Goal: Task Accomplishment & Management: Use online tool/utility

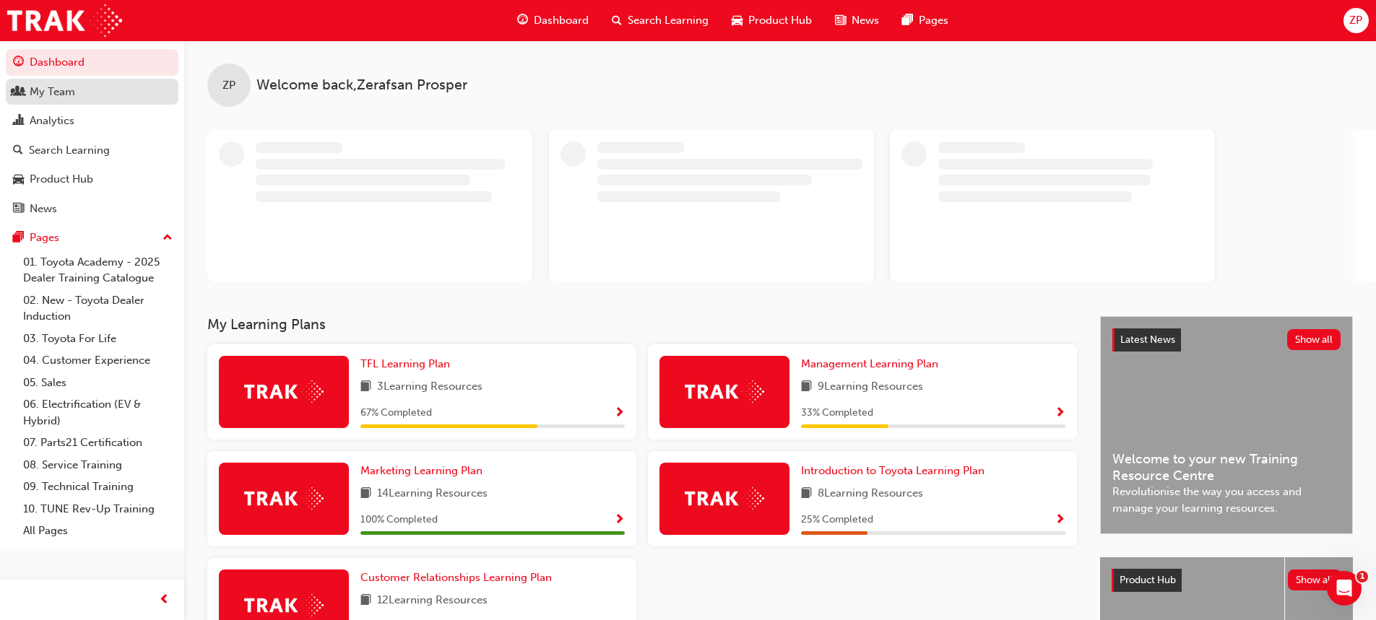
click at [78, 92] on div "My Team" at bounding box center [92, 92] width 158 height 18
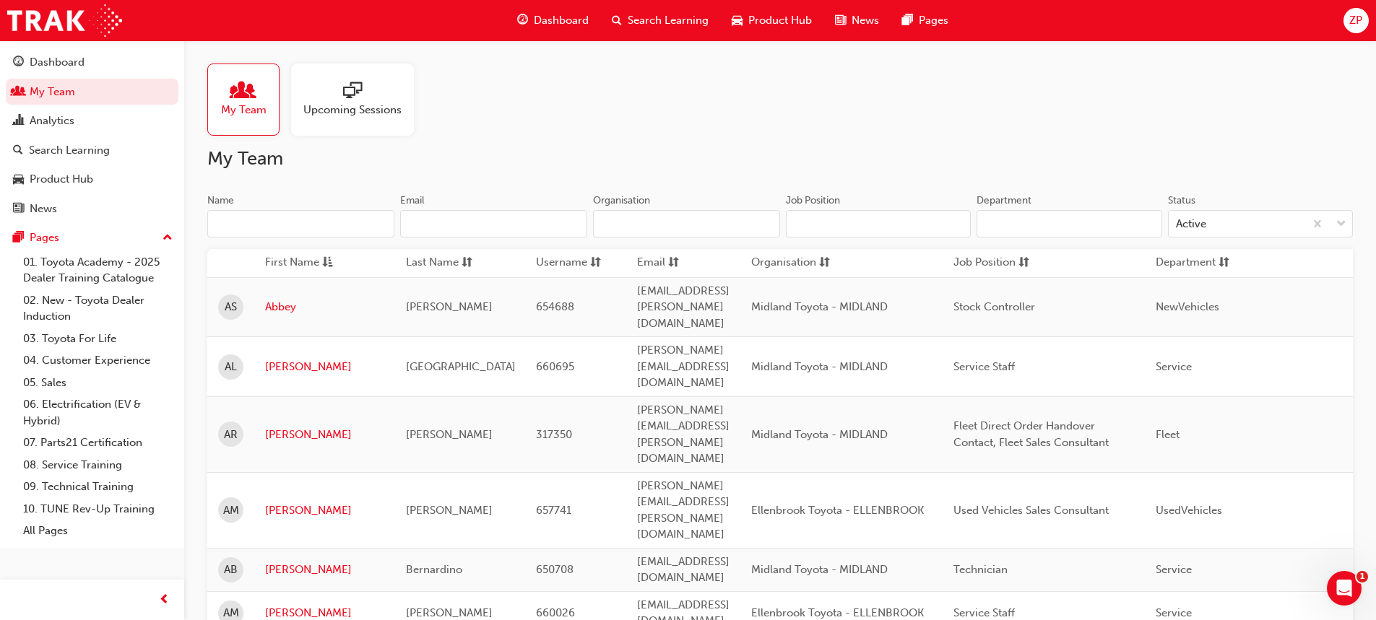
click at [1083, 230] on input "Department" at bounding box center [1069, 223] width 185 height 27
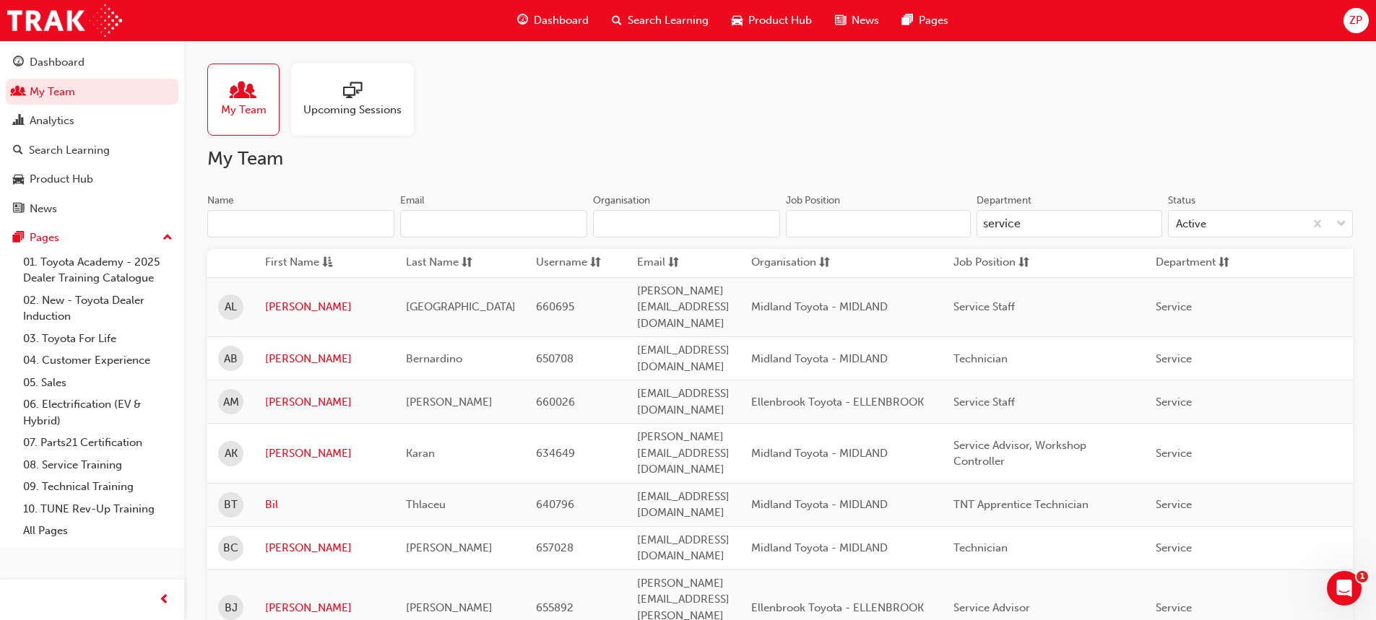
type input "service"
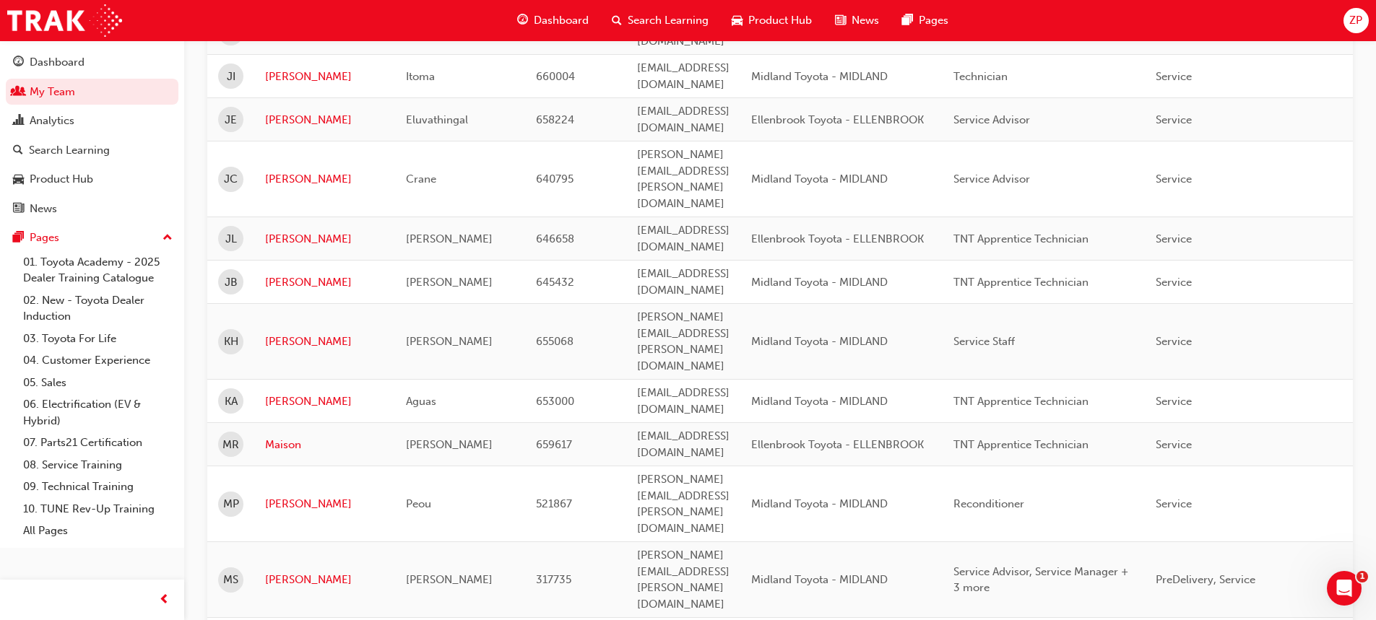
scroll to position [1722, 0]
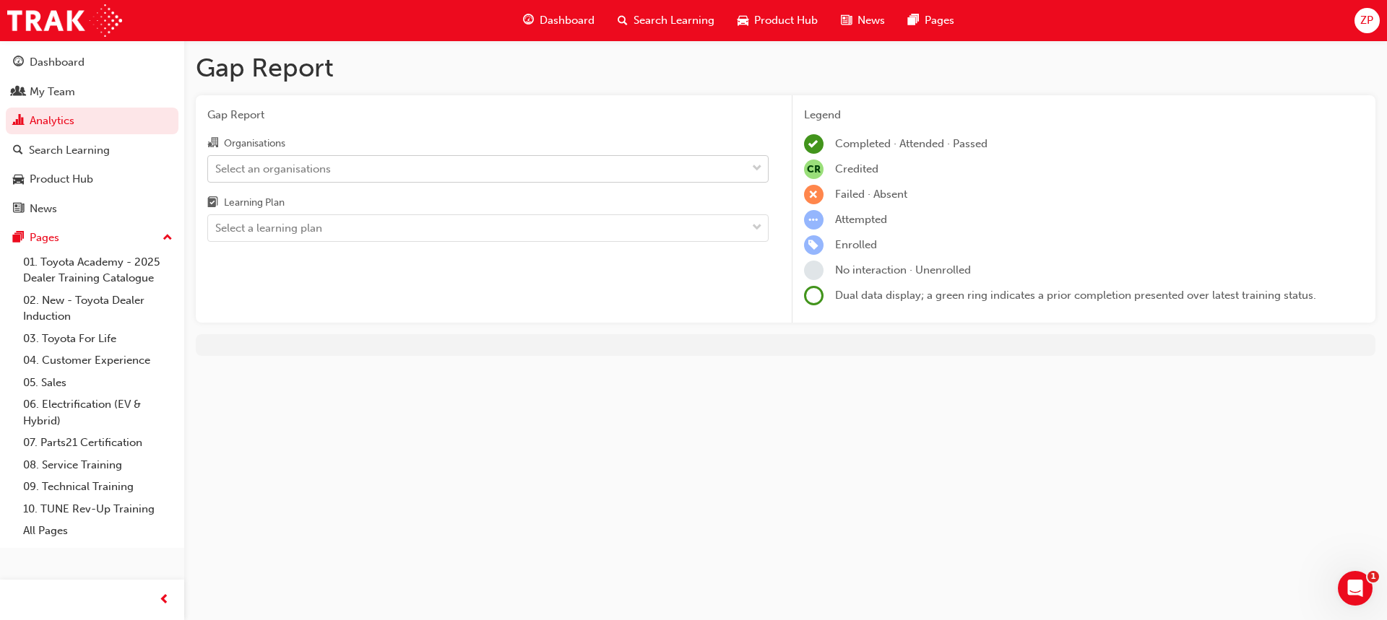
click at [332, 166] on div "Select an organisations" at bounding box center [477, 168] width 538 height 25
click at [217, 166] on input "Organisations Select an organisations" at bounding box center [215, 168] width 1 height 12
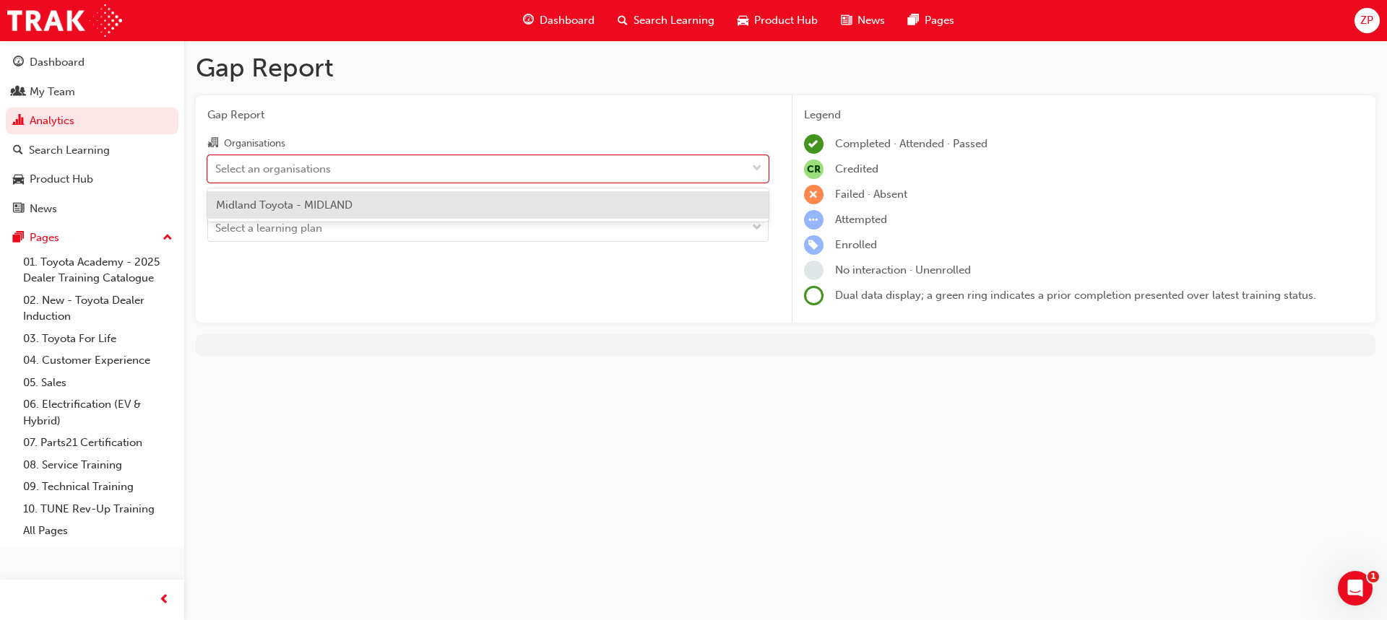
click at [332, 212] on div "Midland Toyota - MIDLAND" at bounding box center [487, 205] width 561 height 28
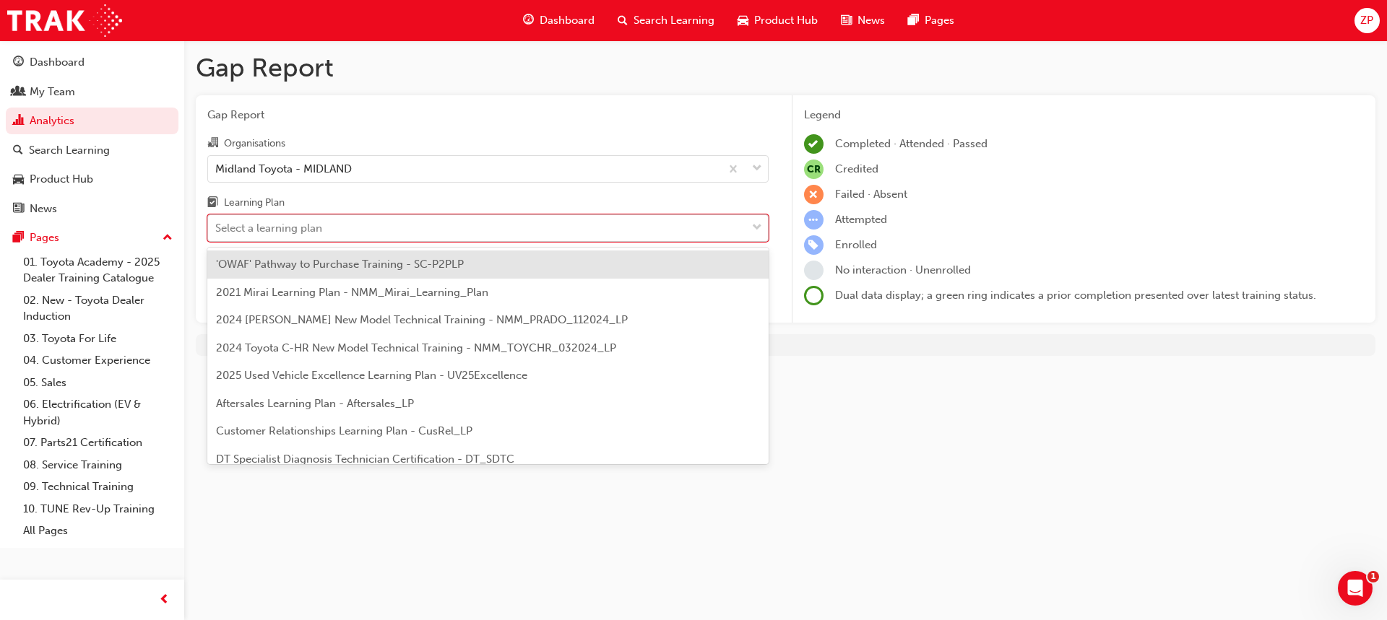
click at [412, 233] on div "Select a learning plan" at bounding box center [477, 228] width 538 height 25
click at [217, 233] on input "Learning Plan option 'OWAF' Pathway to Purchase Training - SC-P2PLP focused, 1 …" at bounding box center [215, 228] width 1 height 12
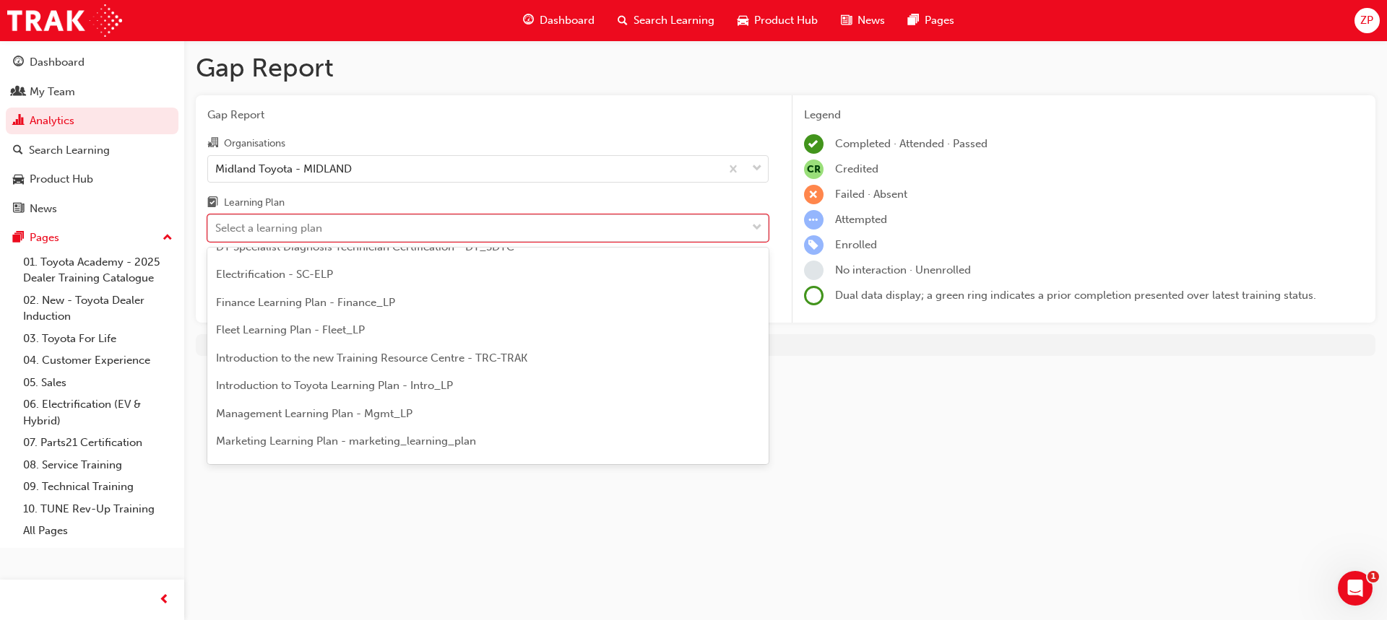
scroll to position [217, 0]
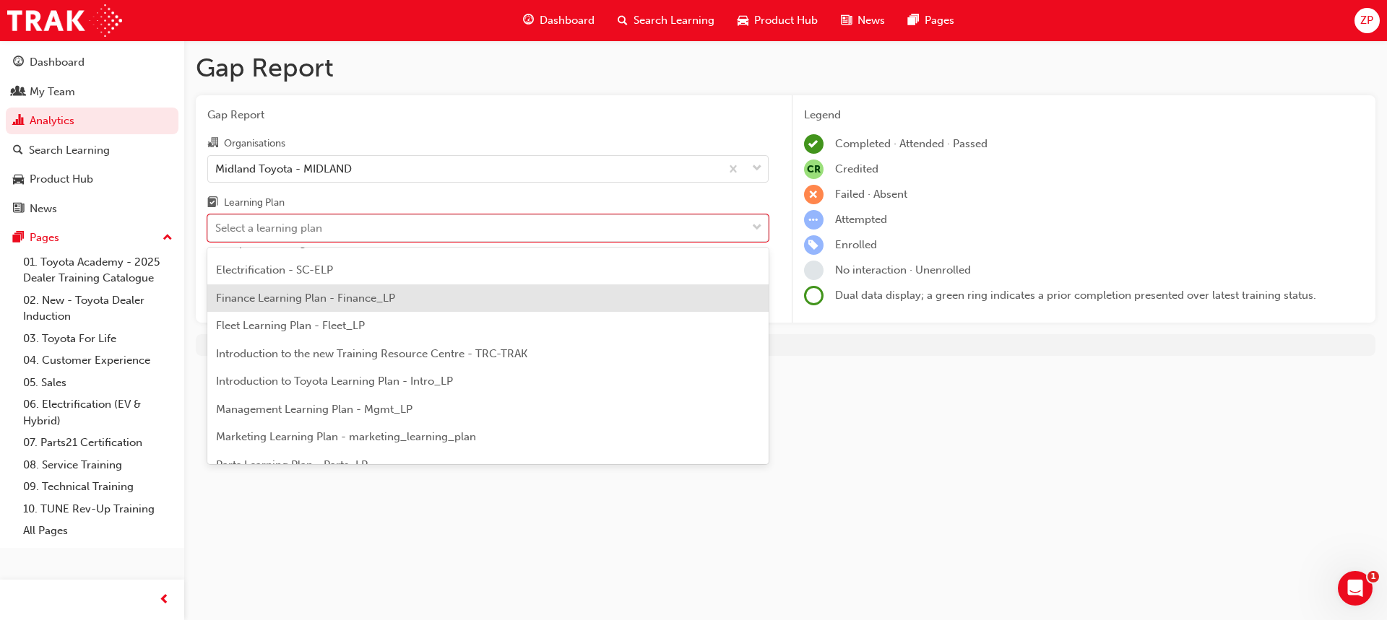
click at [937, 410] on div "Gap Report Gap Report Organisations Midland Toyota - MIDLAND Learning Plan opti…" at bounding box center [693, 310] width 1387 height 620
